Goal: Transaction & Acquisition: Purchase product/service

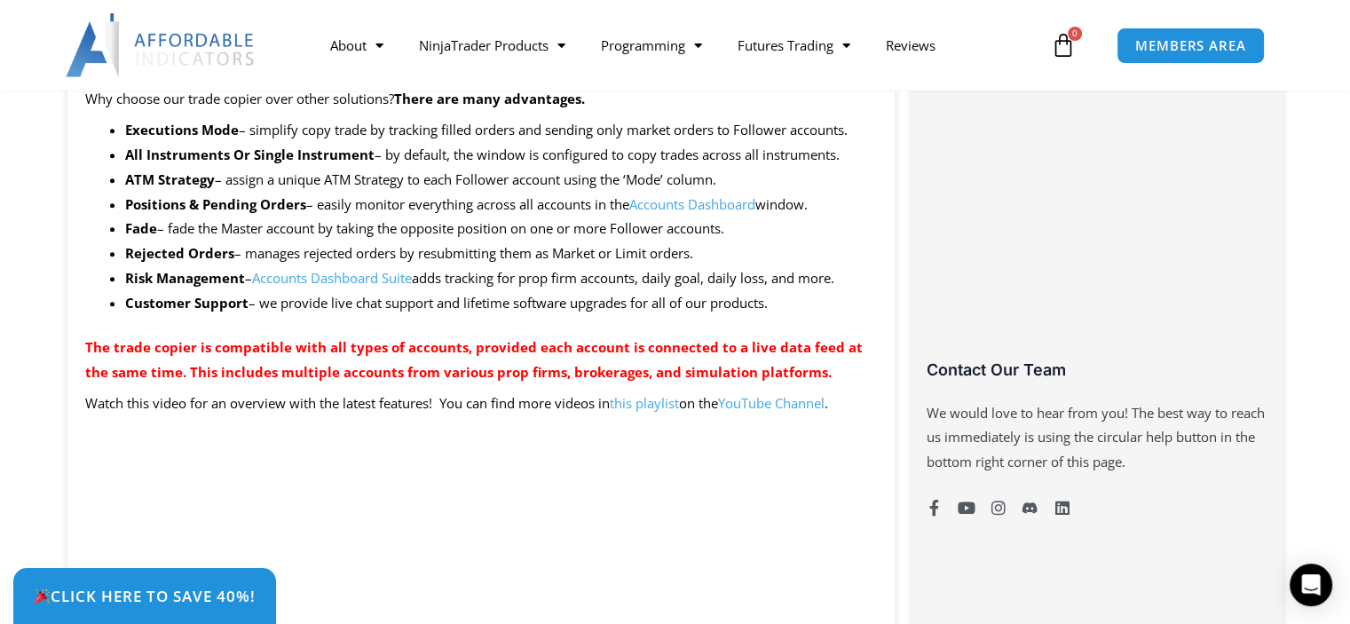
scroll to position [1070, 0]
click at [175, 34] on img at bounding box center [161, 45] width 191 height 64
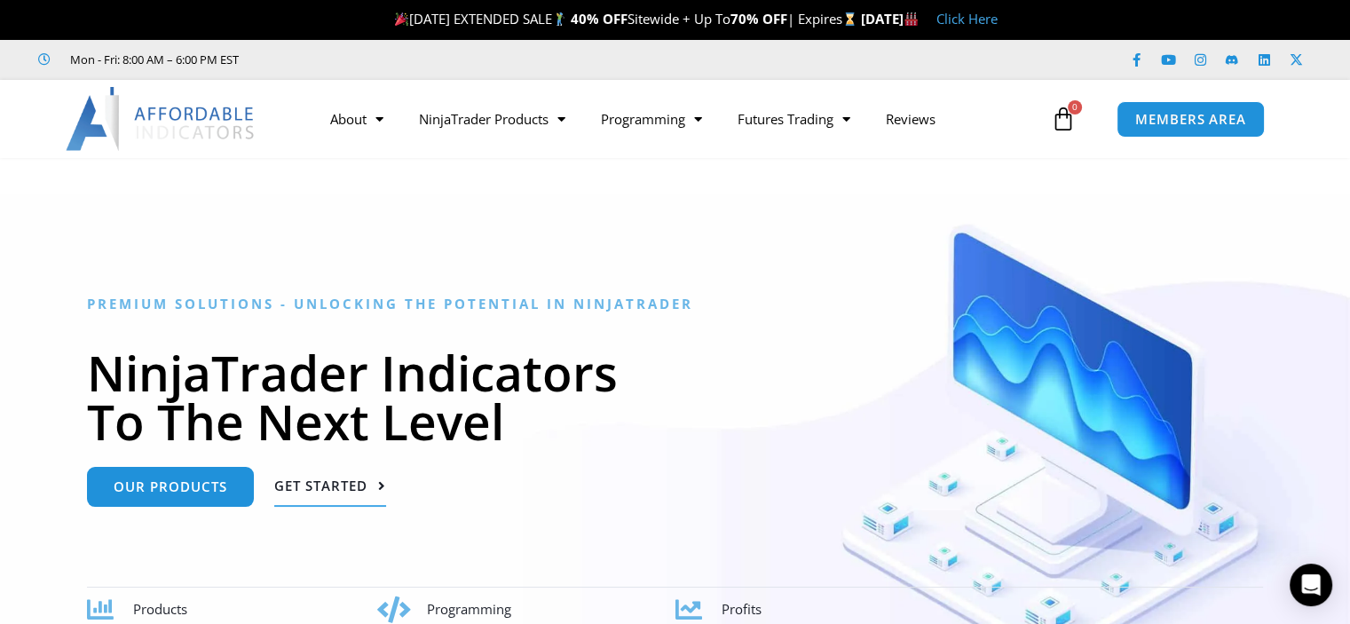
click at [321, 491] on span "Get Started" at bounding box center [320, 485] width 93 height 13
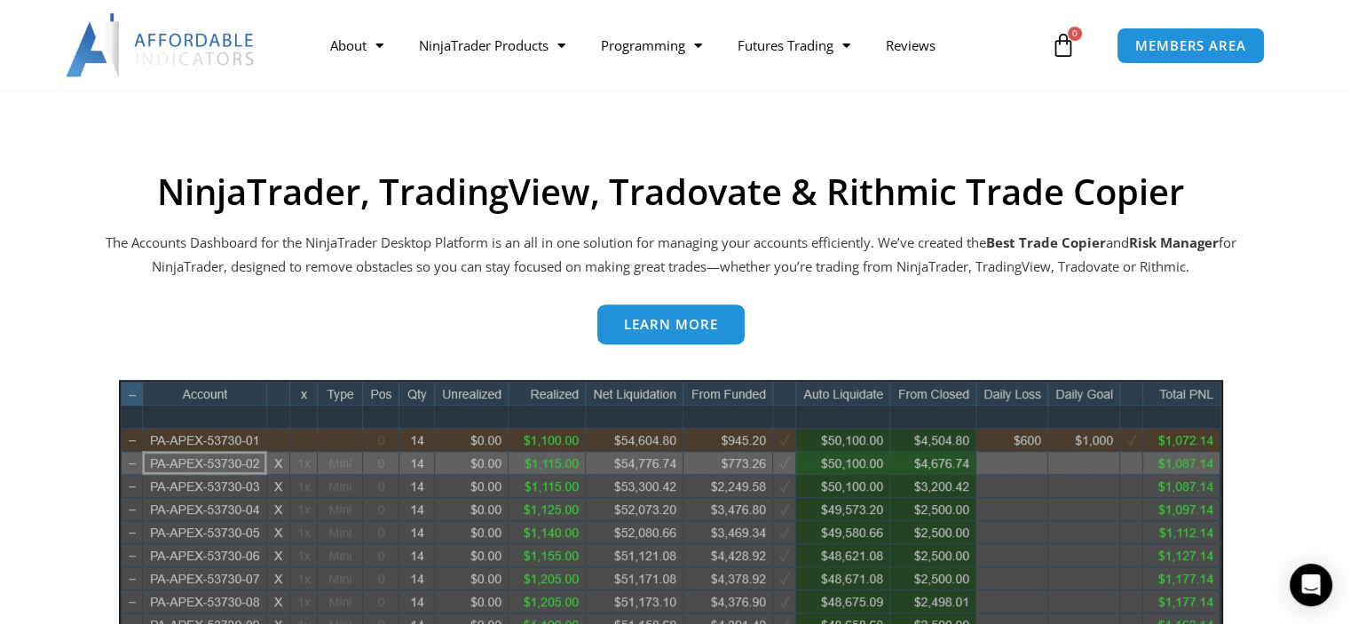
scroll to position [714, 0]
click at [1062, 51] on icon at bounding box center [1063, 45] width 25 height 25
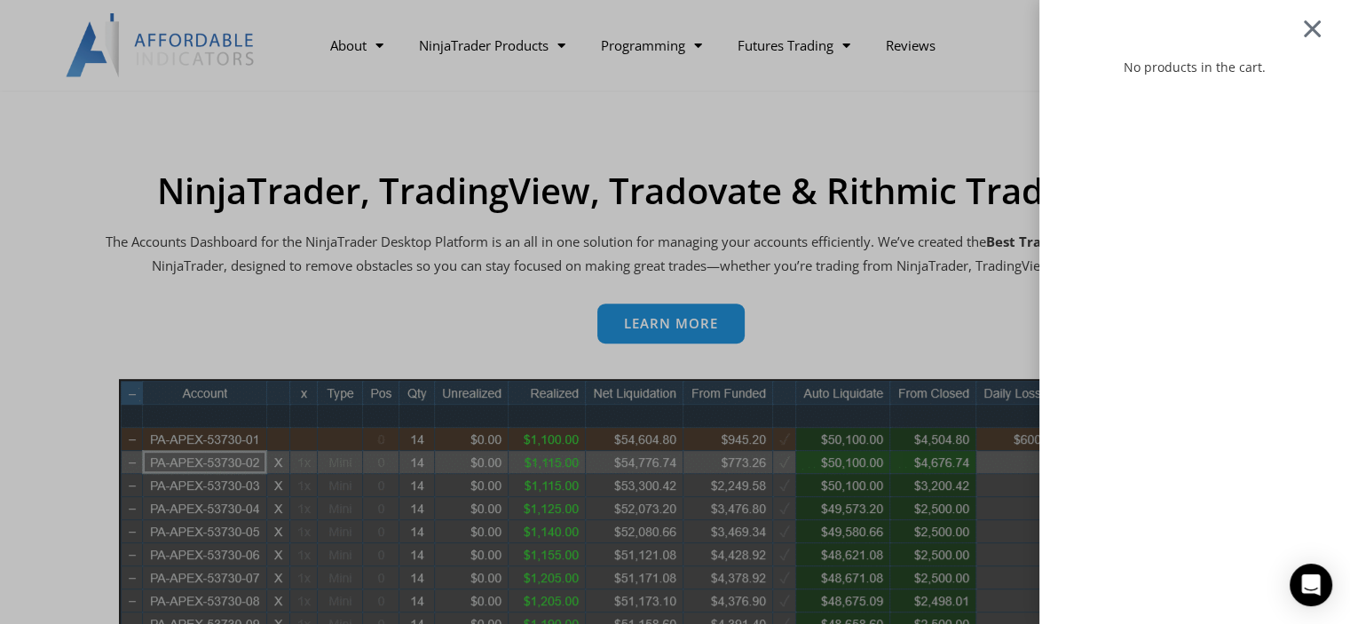
drag, startPoint x: 1328, startPoint y: 28, endPoint x: 1314, endPoint y: 59, distance: 34.6
click at [1323, 28] on div at bounding box center [1312, 28] width 22 height 20
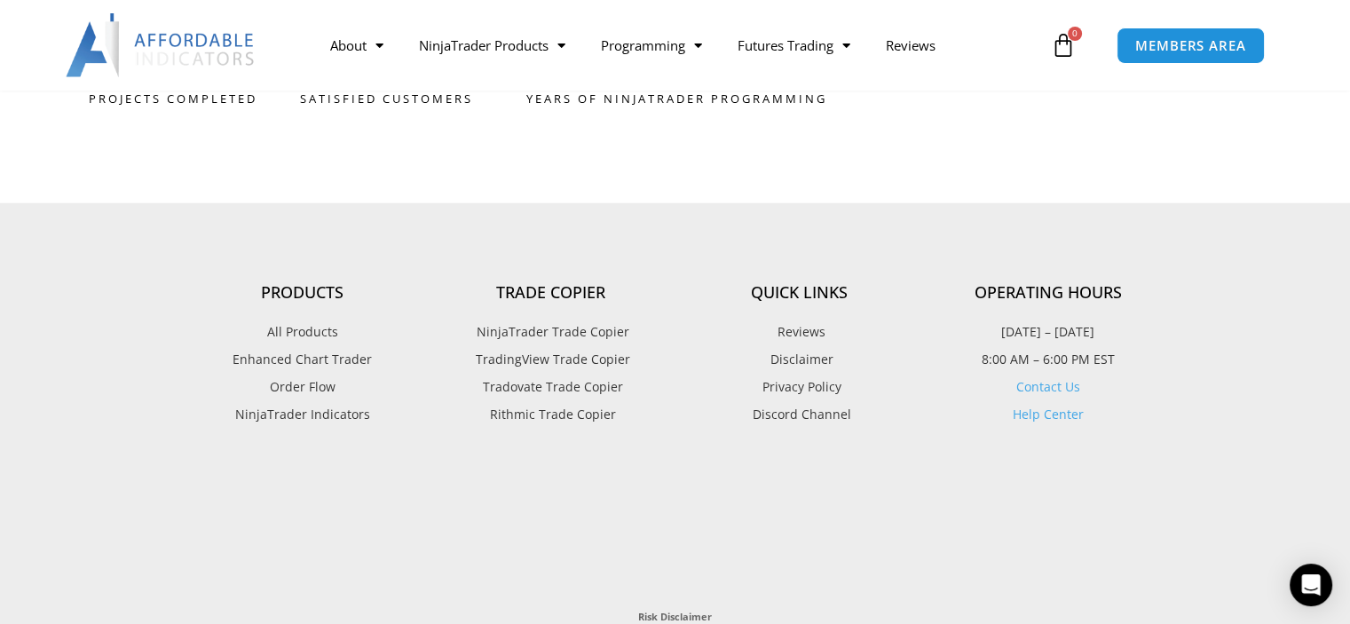
scroll to position [4857, 0]
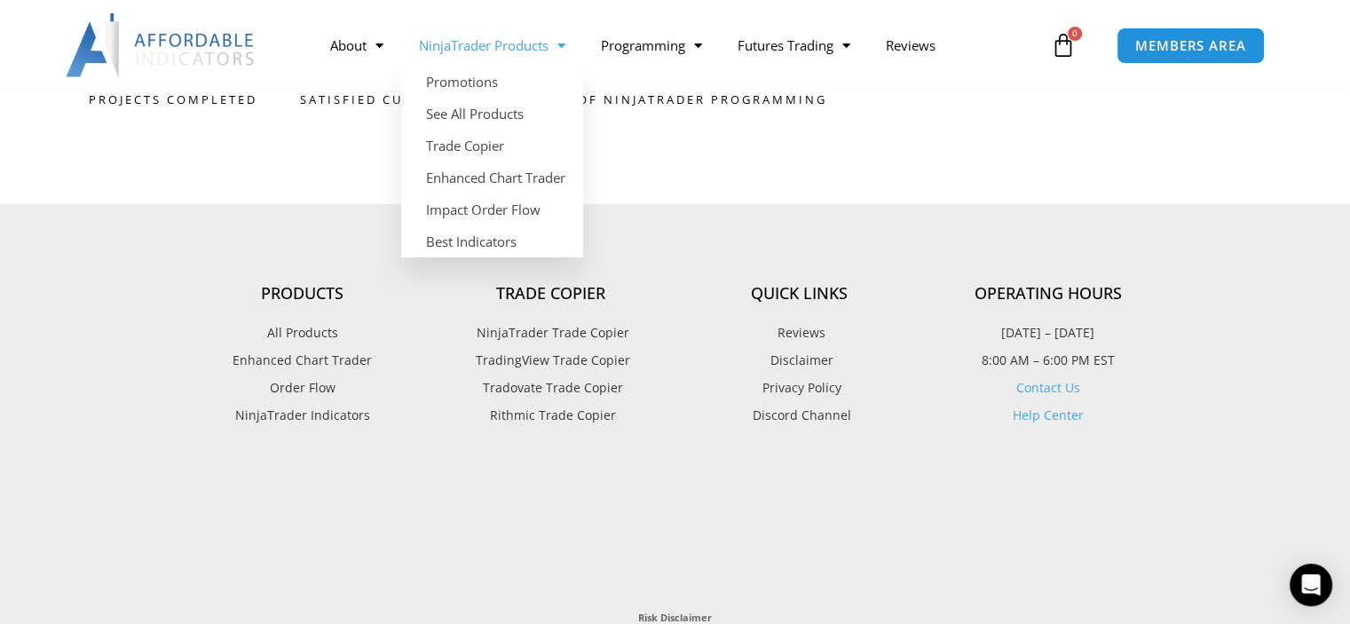
click at [552, 43] on span "Menu" at bounding box center [557, 45] width 17 height 31
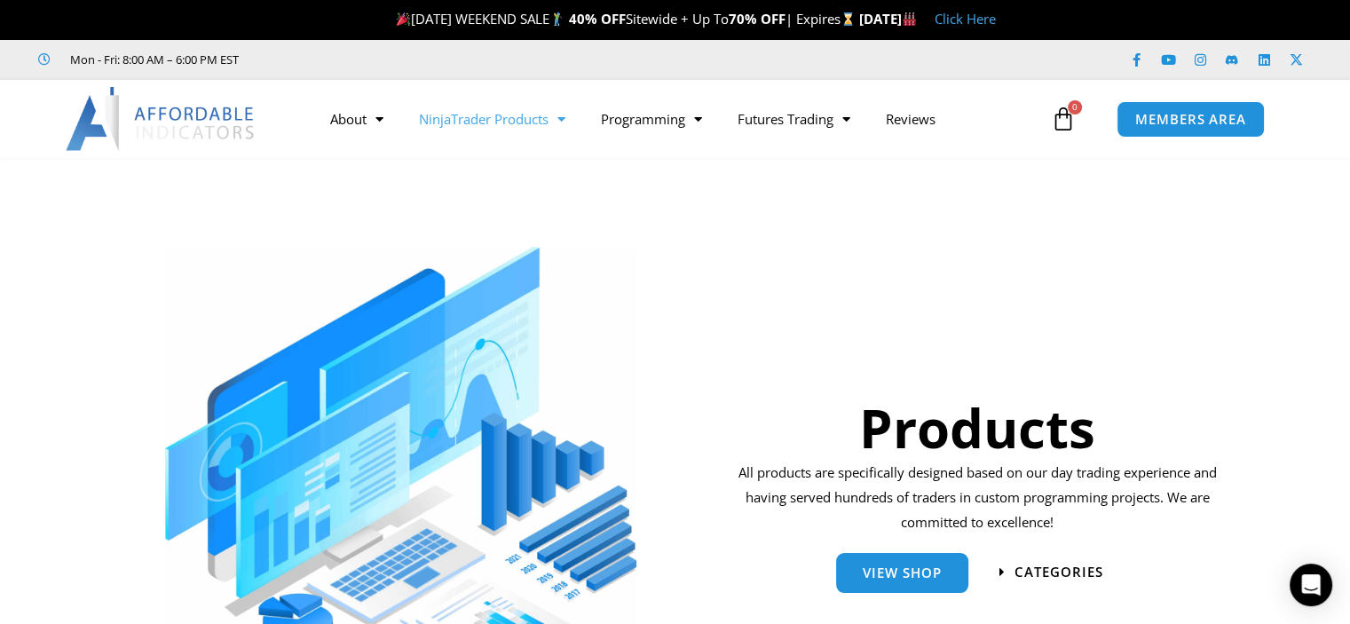
click at [996, 22] on link "Click Here" at bounding box center [965, 19] width 61 height 18
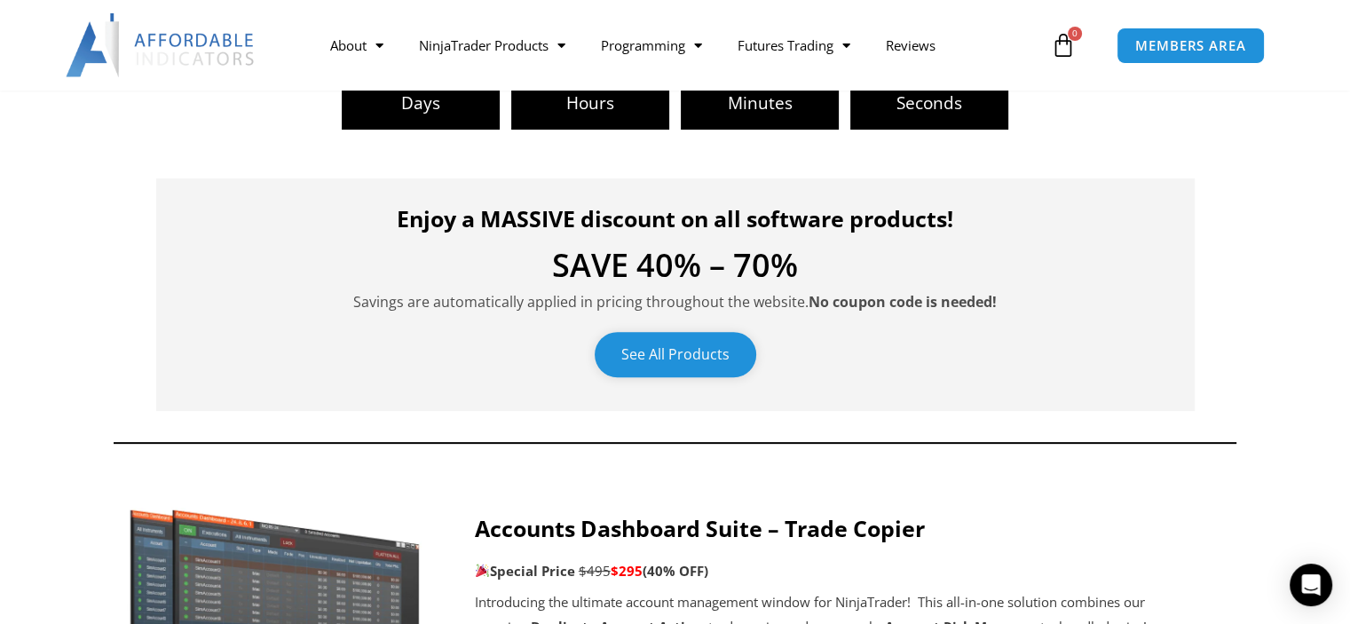
scroll to position [529, 0]
click at [669, 353] on link "See All Products" at bounding box center [676, 353] width 162 height 45
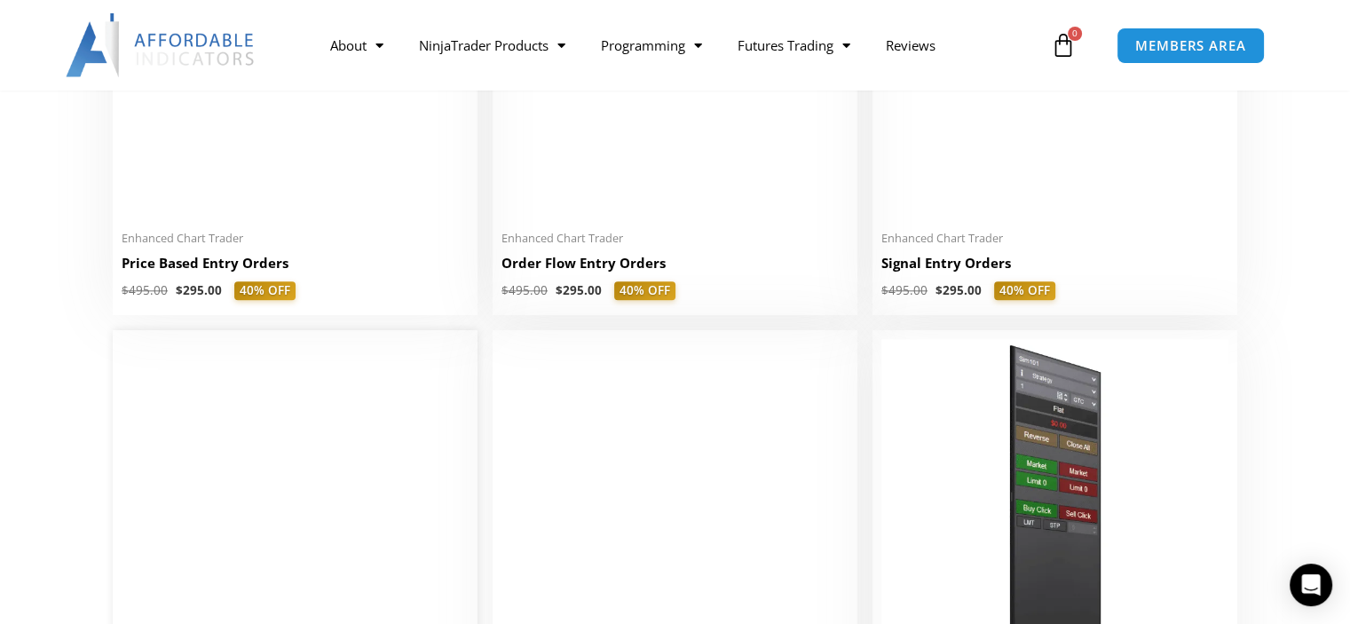
scroll to position [1914, 0]
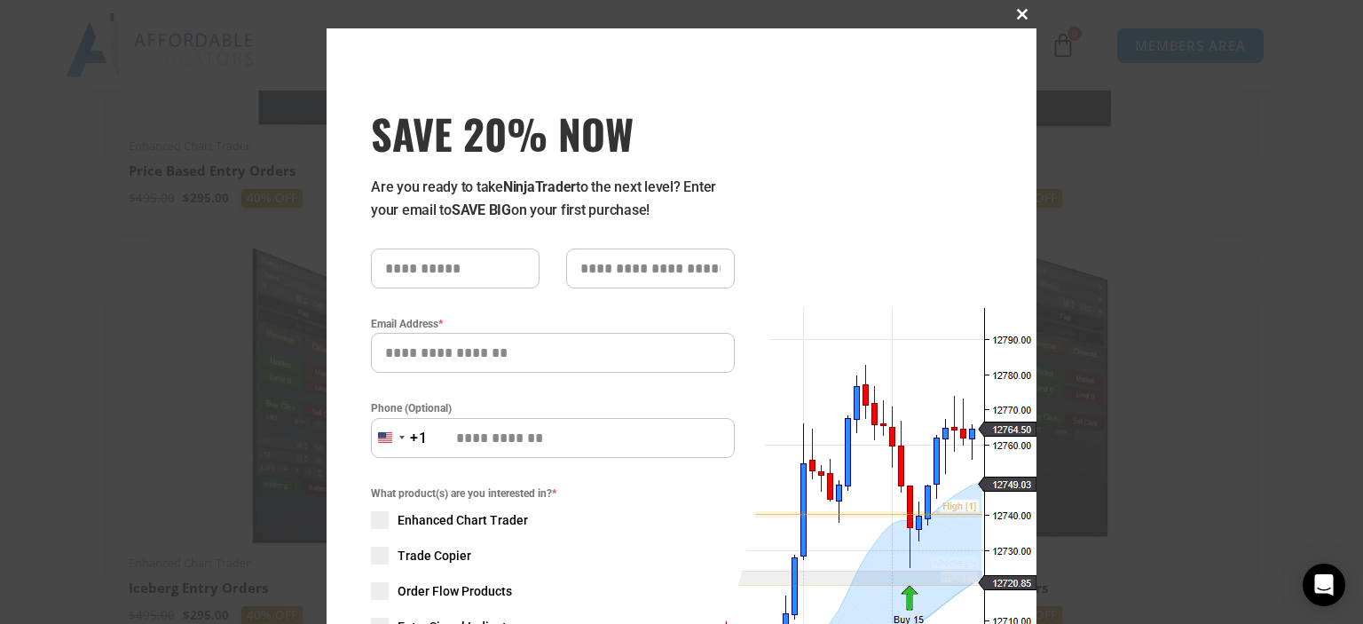
click at [1017, 12] on span at bounding box center [1022, 14] width 28 height 11
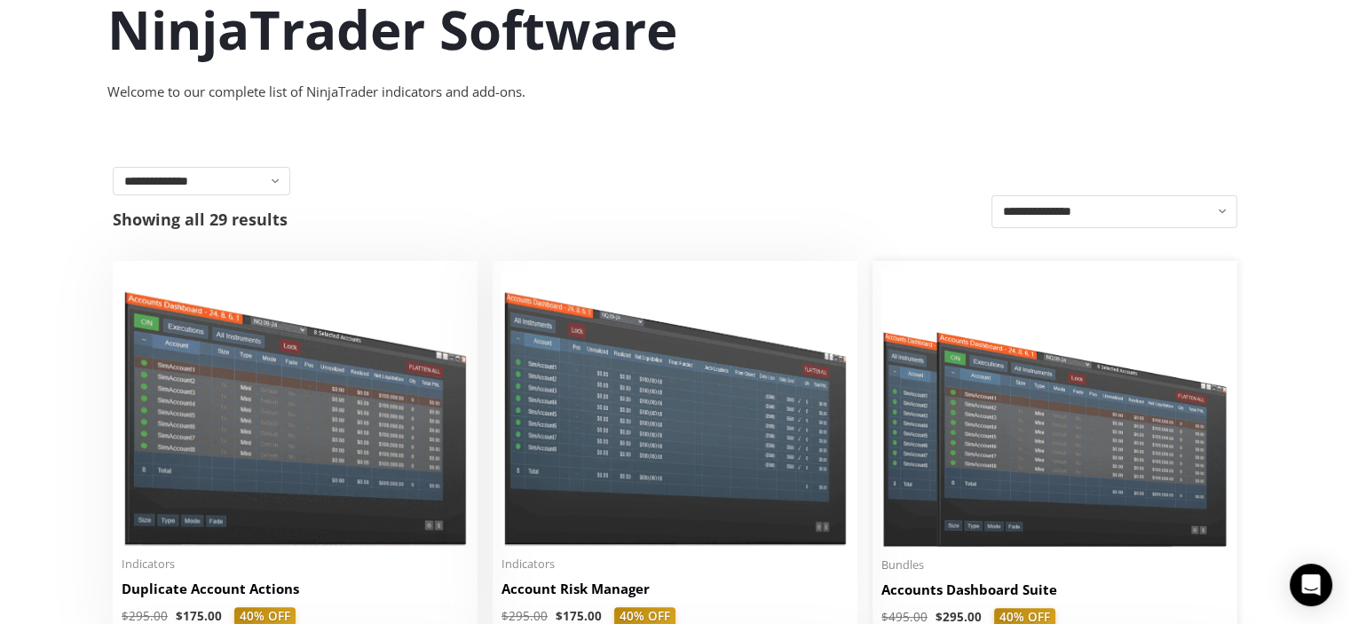
scroll to position [0, 0]
